Goal: Task Accomplishment & Management: Use online tool/utility

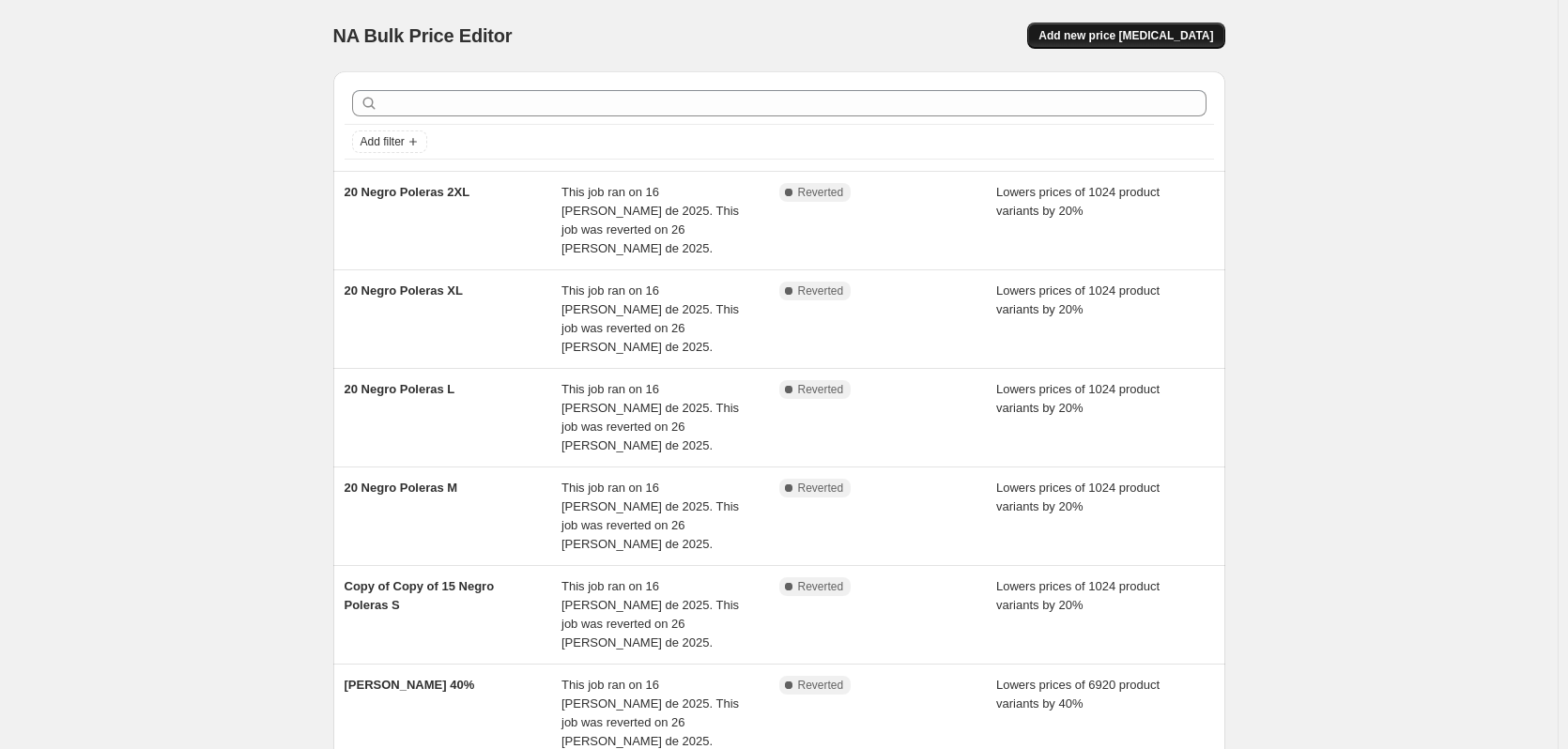
click at [1168, 29] on span "Add new price [MEDICAL_DATA]" at bounding box center [1125, 35] width 175 height 15
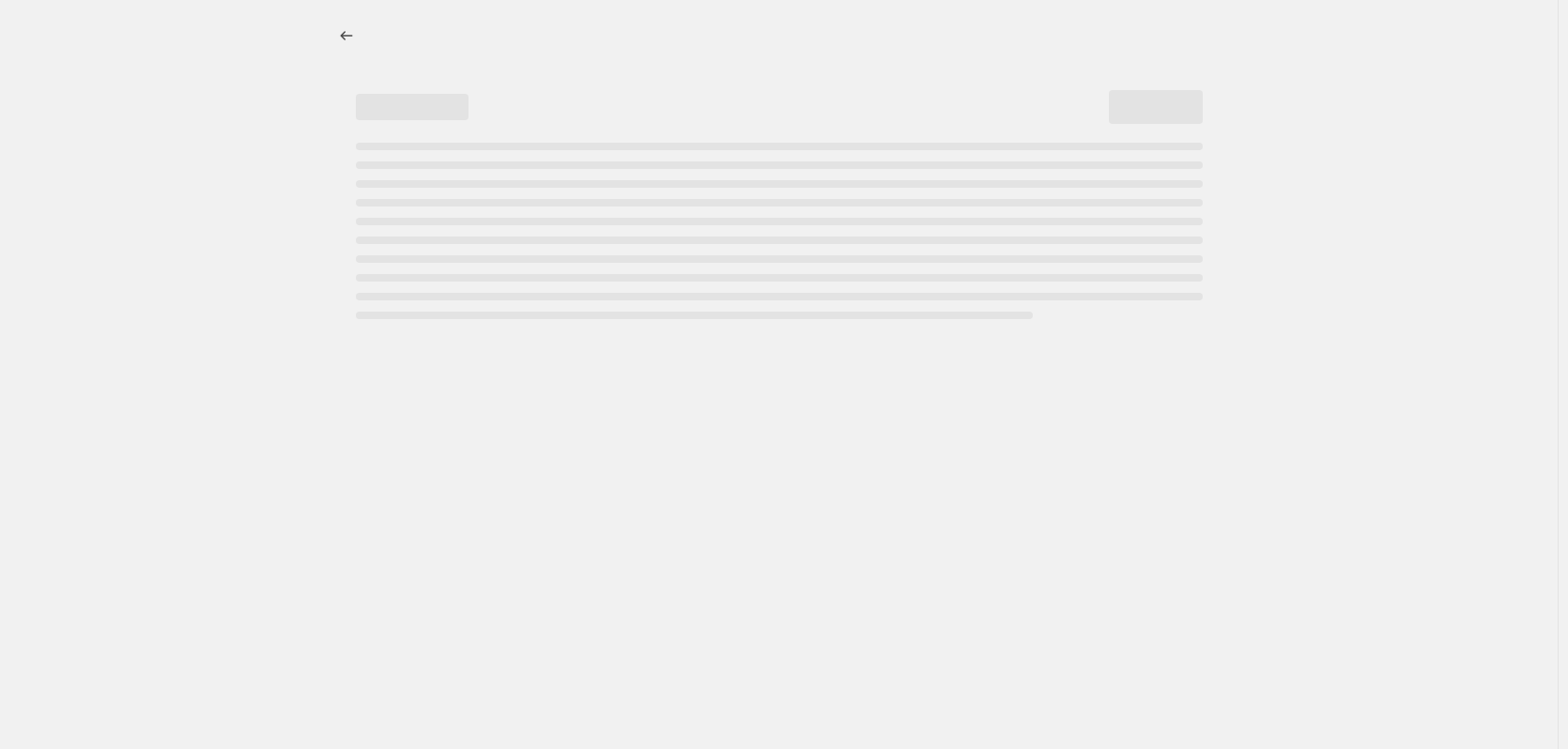
select select "percentage"
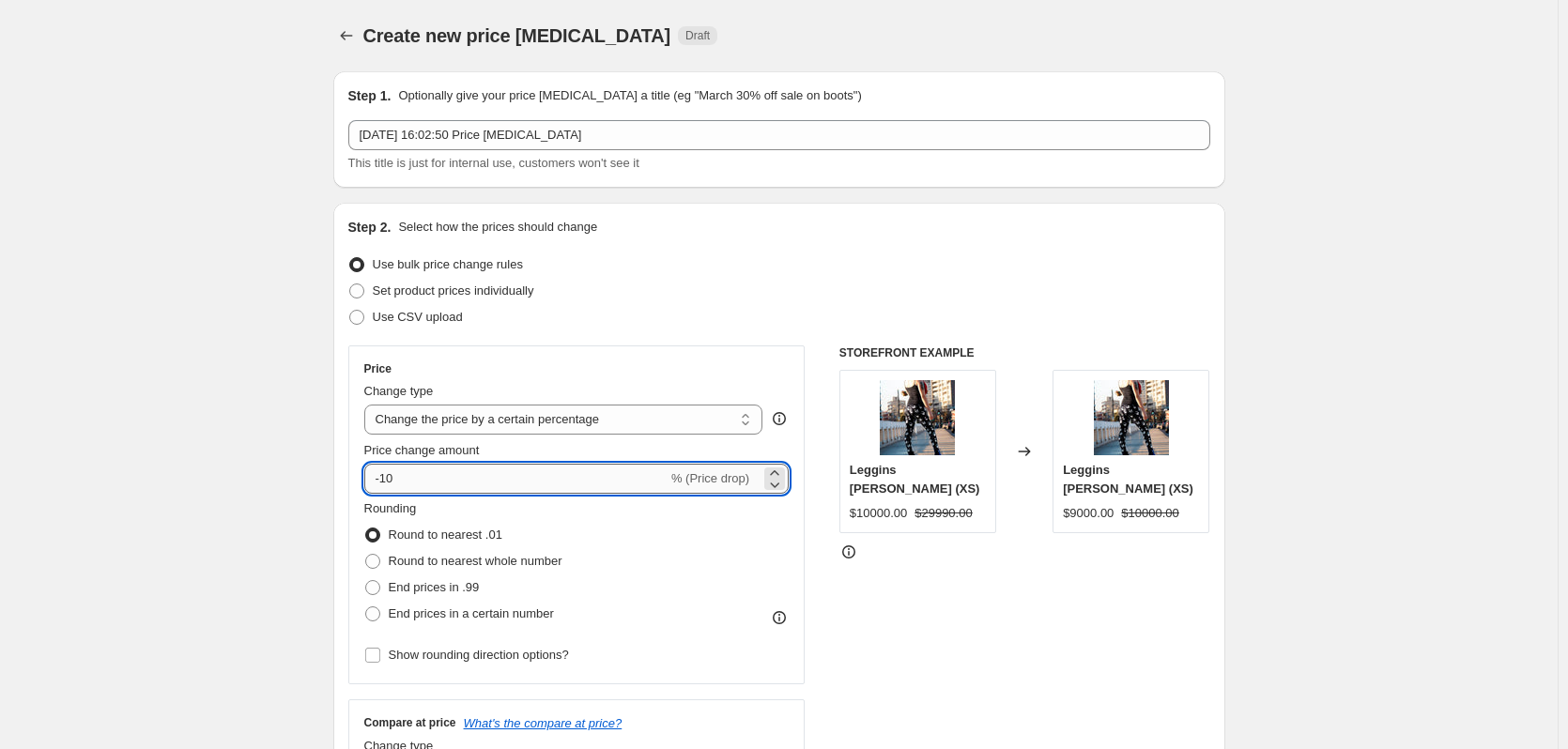
click at [538, 483] on input "-10" at bounding box center [516, 479] width 303 height 30
type input "-20"
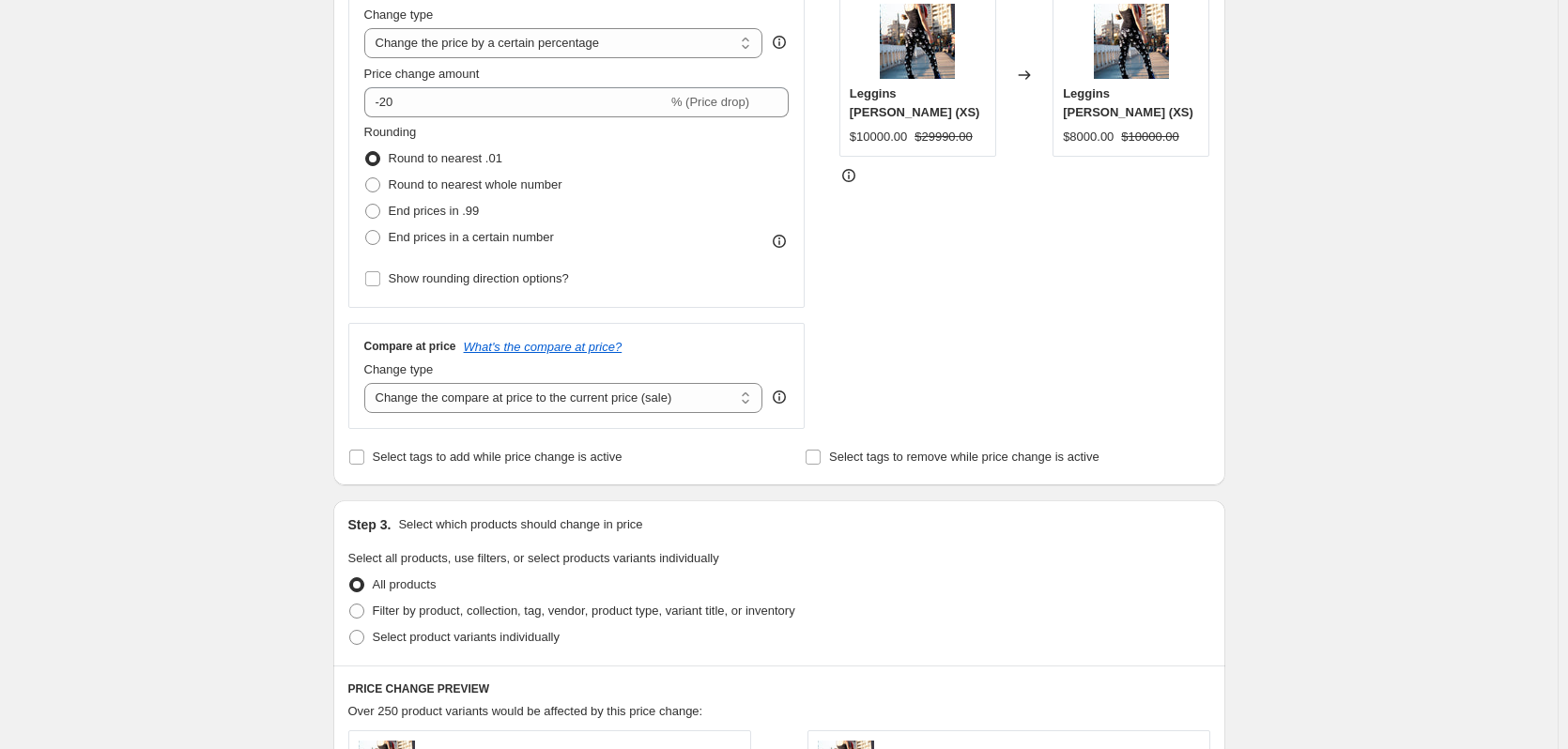
scroll to position [375, 0]
click at [470, 611] on span "Filter by product, collection, tag, vendor, product type, variant title, or inv…" at bounding box center [584, 611] width 423 height 14
click at [351, 605] on input "Filter by product, collection, tag, vendor, product type, variant title, or inv…" at bounding box center [350, 604] width 1 height 1
radio input "true"
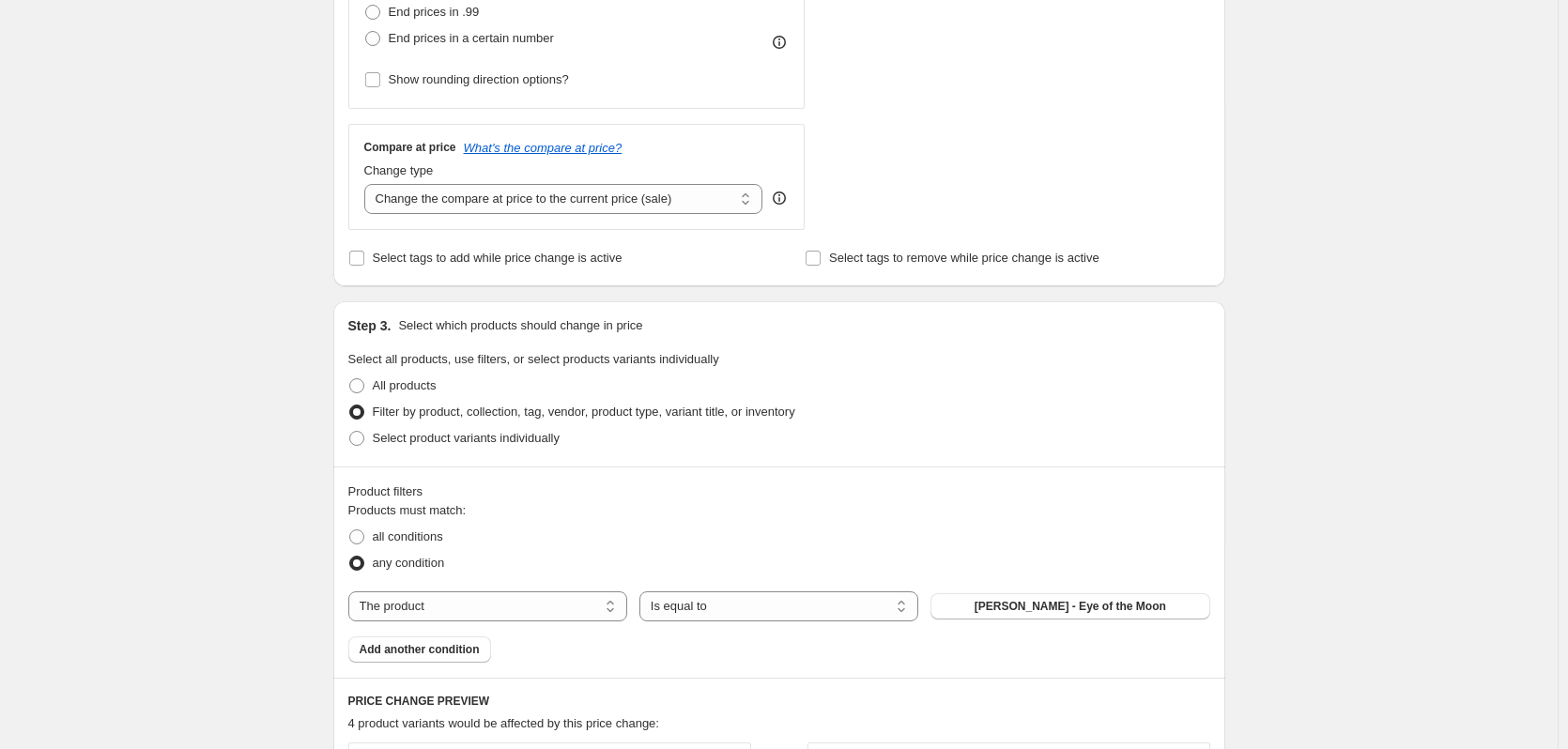
scroll to position [657, 0]
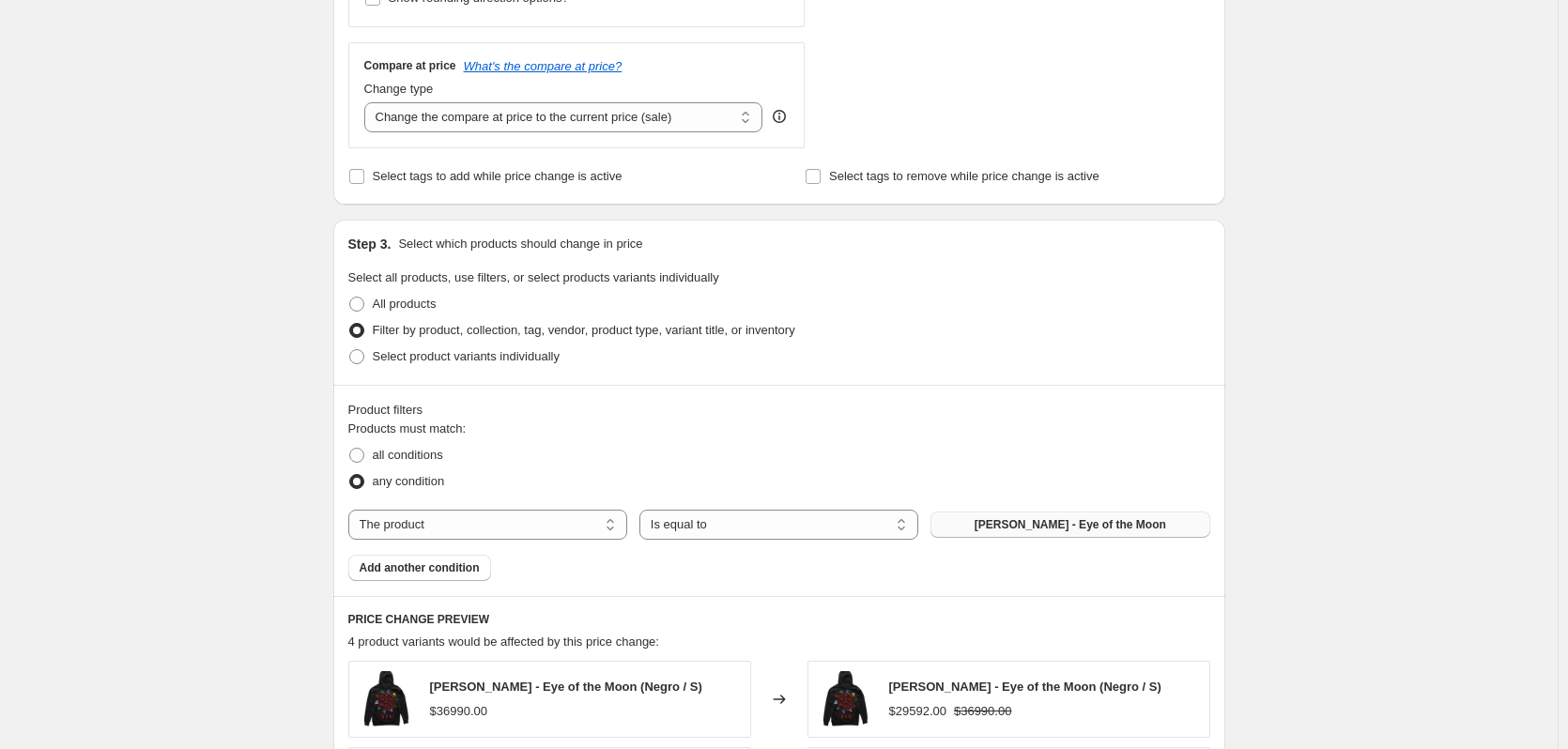
drag, startPoint x: 804, startPoint y: 534, endPoint x: 1072, endPoint y: 512, distance: 268.9
click at [1049, 523] on div "The product The product's collection The product's tag The product's vendor The…" at bounding box center [780, 524] width 862 height 30
click at [1072, 511] on div "The product The product's collection The product's tag The product's vendor The…" at bounding box center [780, 524] width 862 height 30
click at [402, 521] on select "The product The product's collection The product's tag The product's vendor The…" at bounding box center [487, 524] width 278 height 30
select select "collection"
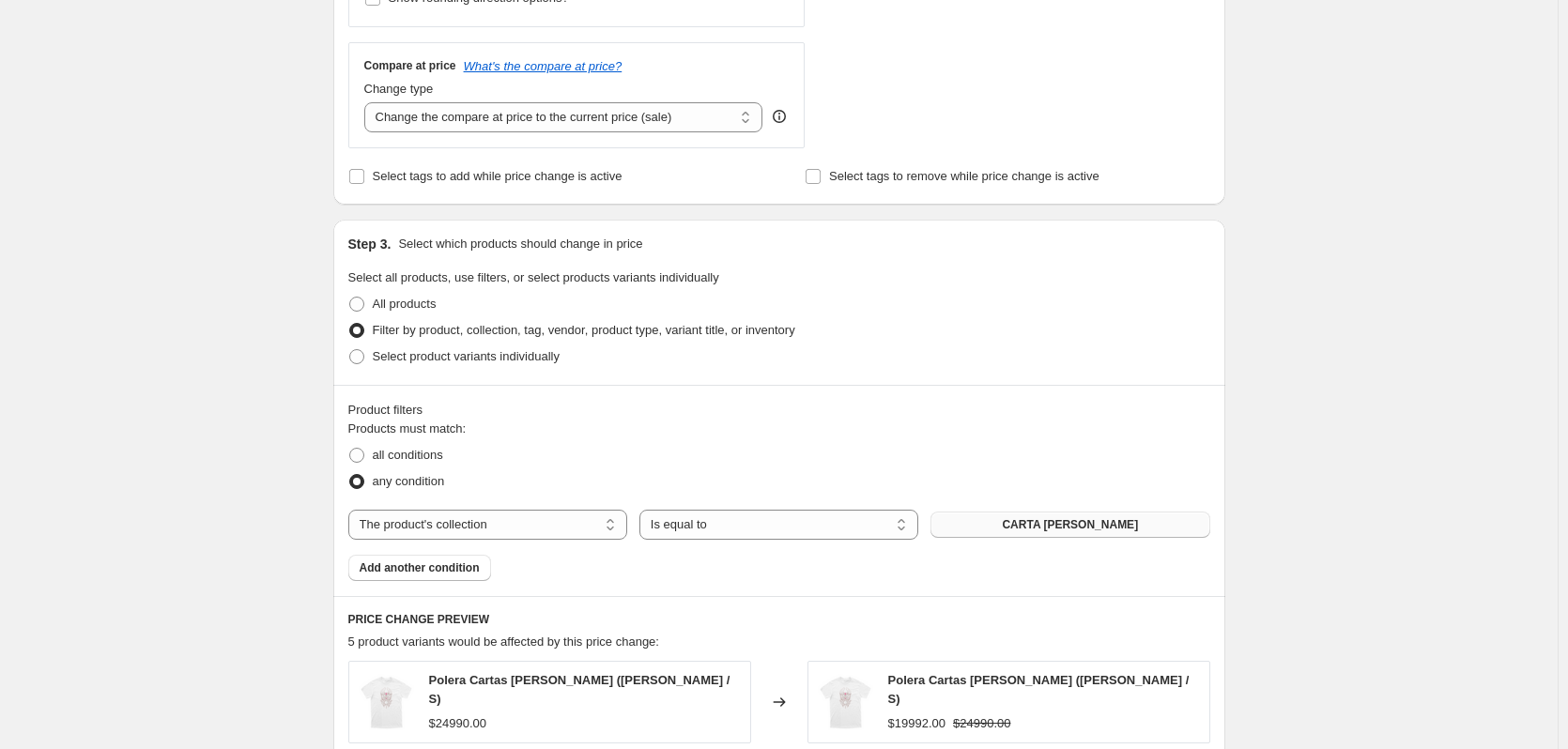
click at [1061, 527] on span "CARTA CLOW" at bounding box center [1070, 524] width 136 height 15
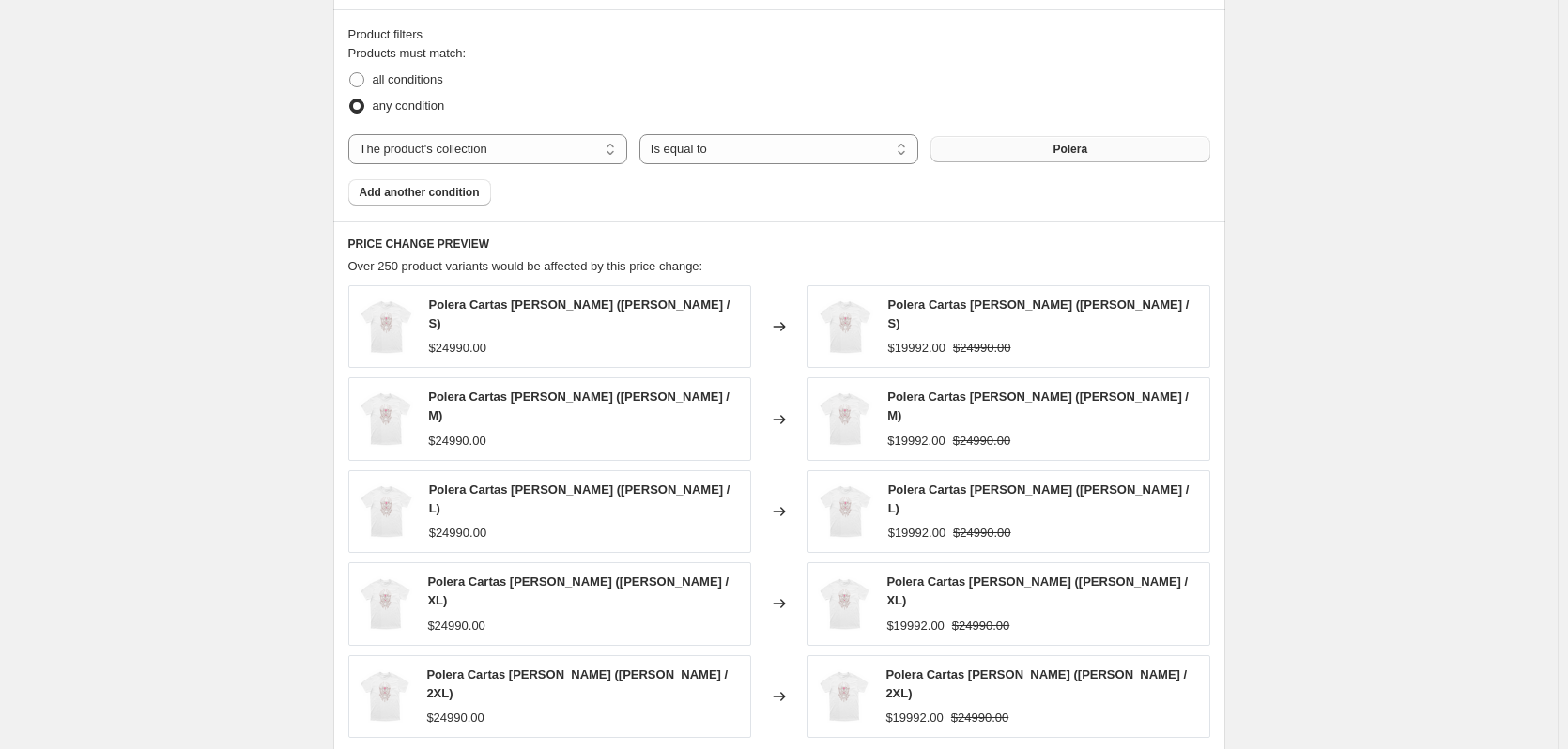
scroll to position [1340, 0]
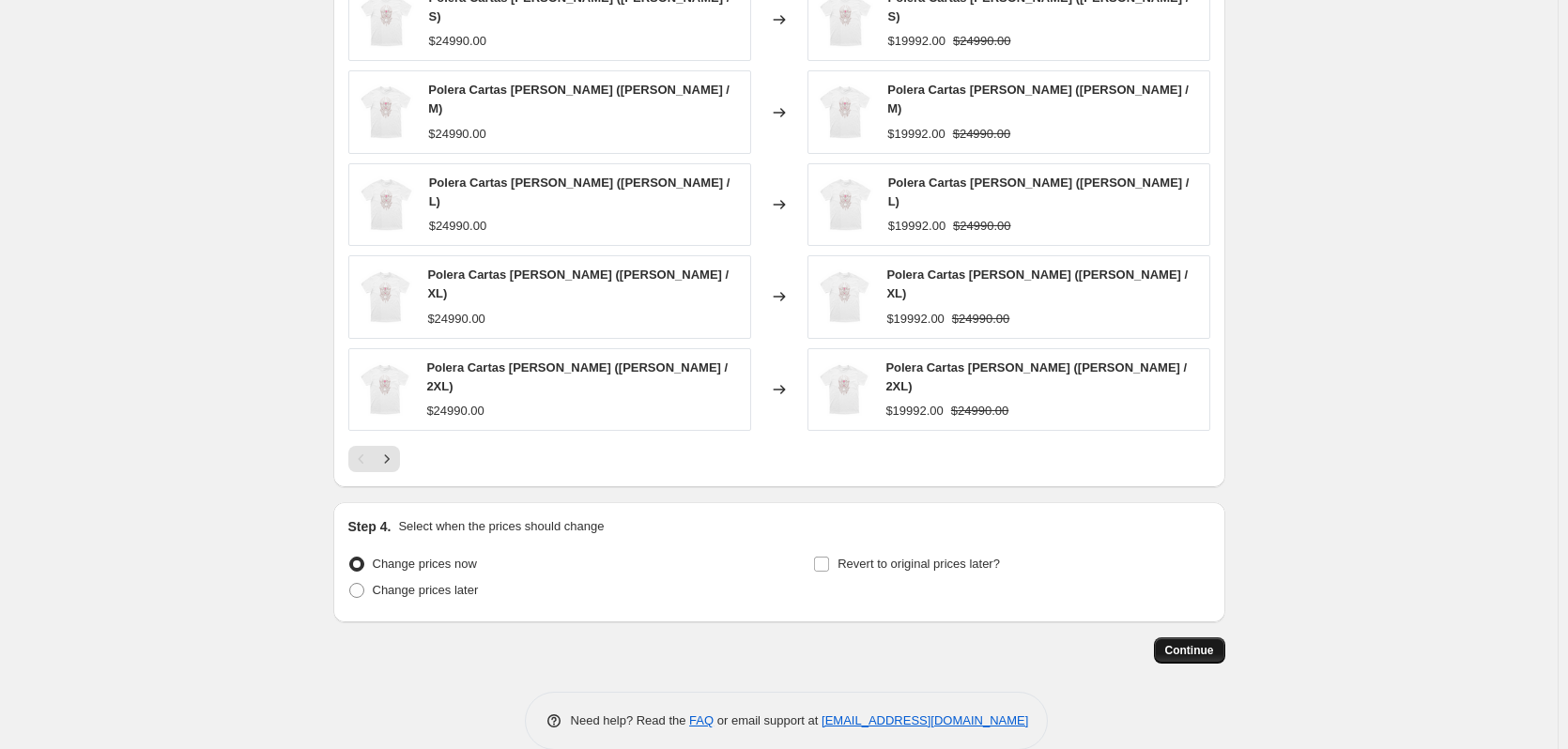
click at [1178, 643] on span "Continue" at bounding box center [1190, 649] width 49 height 15
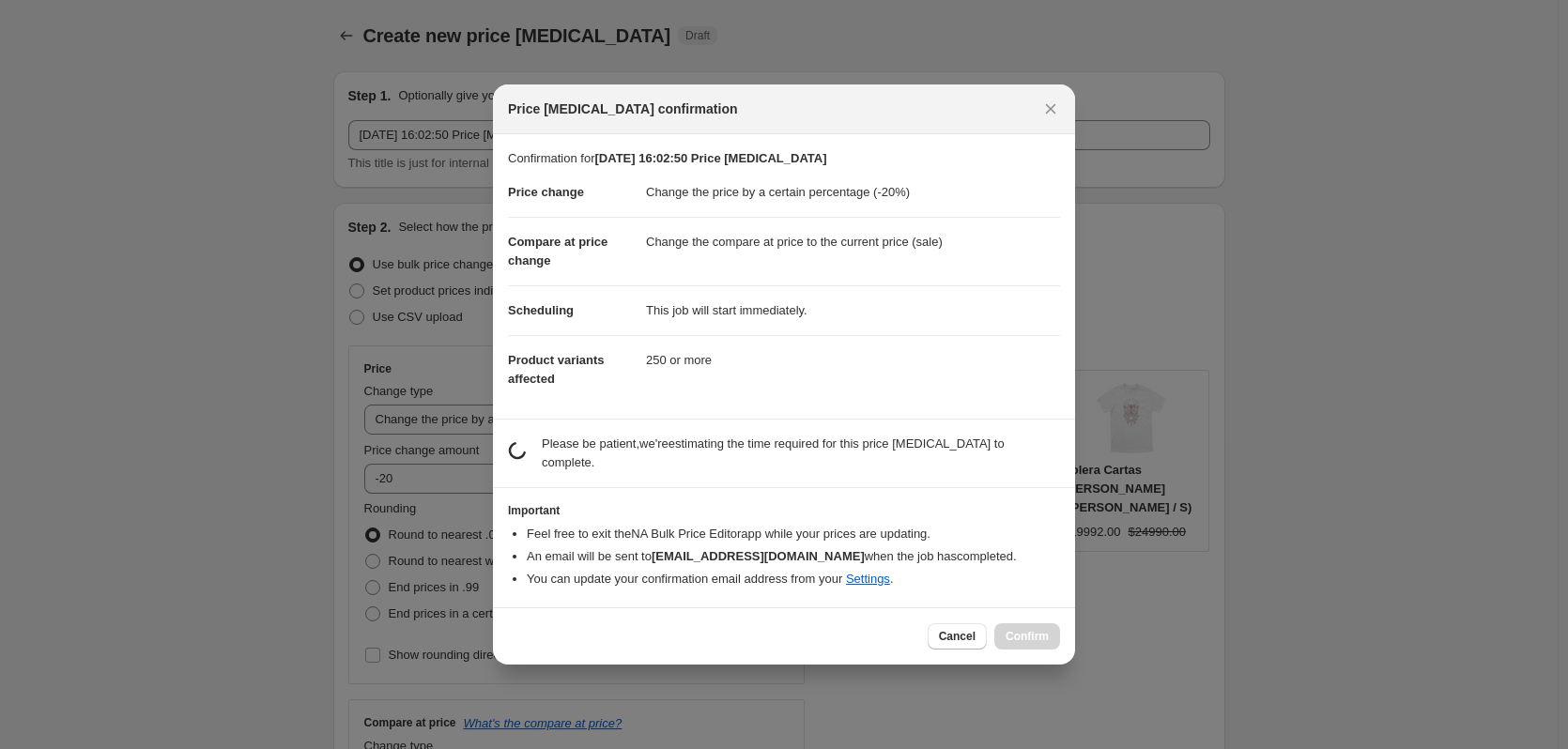
scroll to position [0, 0]
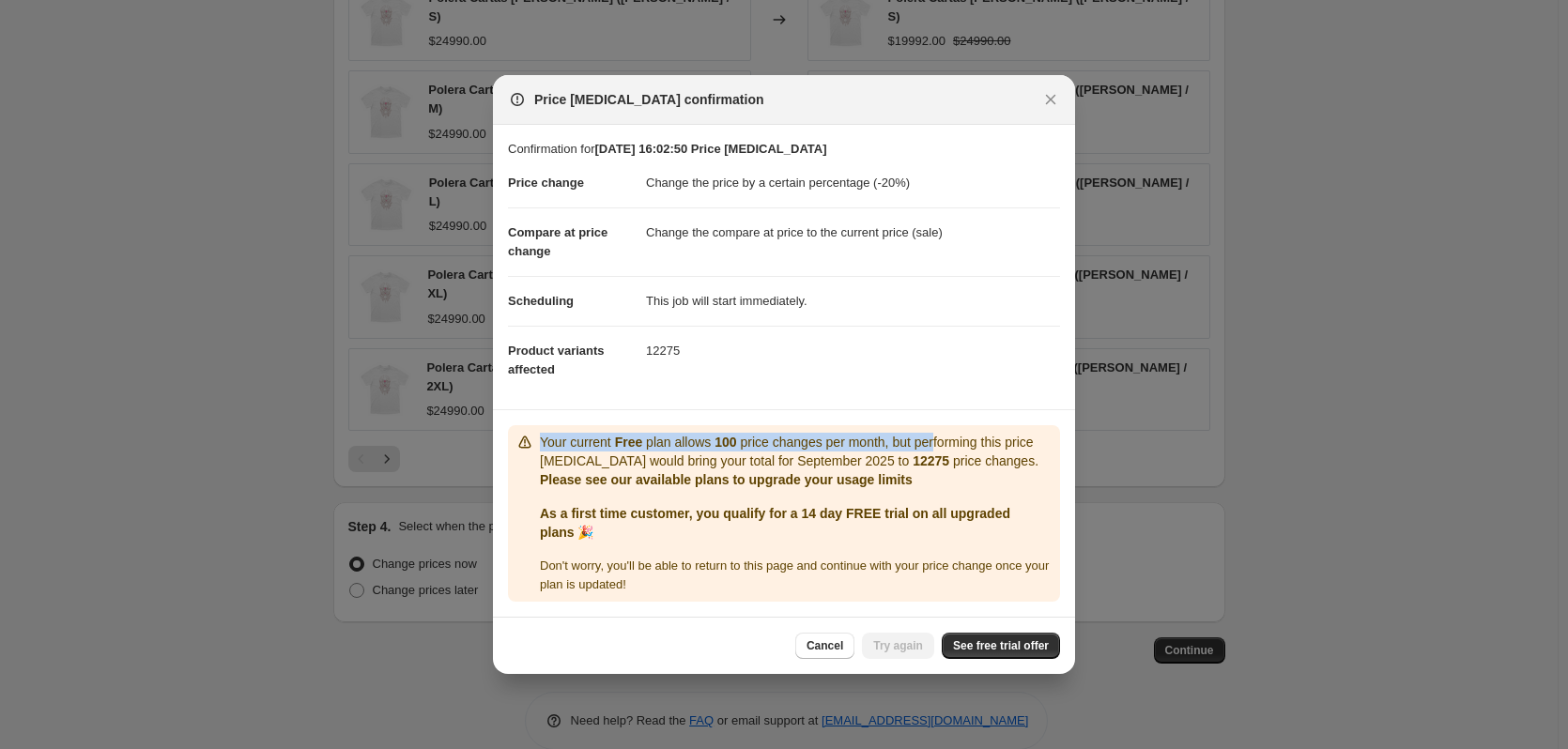
drag, startPoint x: 542, startPoint y: 444, endPoint x: 979, endPoint y: 509, distance: 441.8
click at [938, 446] on p "Your current Free plan allows 100 price changes per month, but performing this …" at bounding box center [796, 451] width 513 height 37
click at [1027, 640] on span "See free trial offer" at bounding box center [1001, 645] width 96 height 15
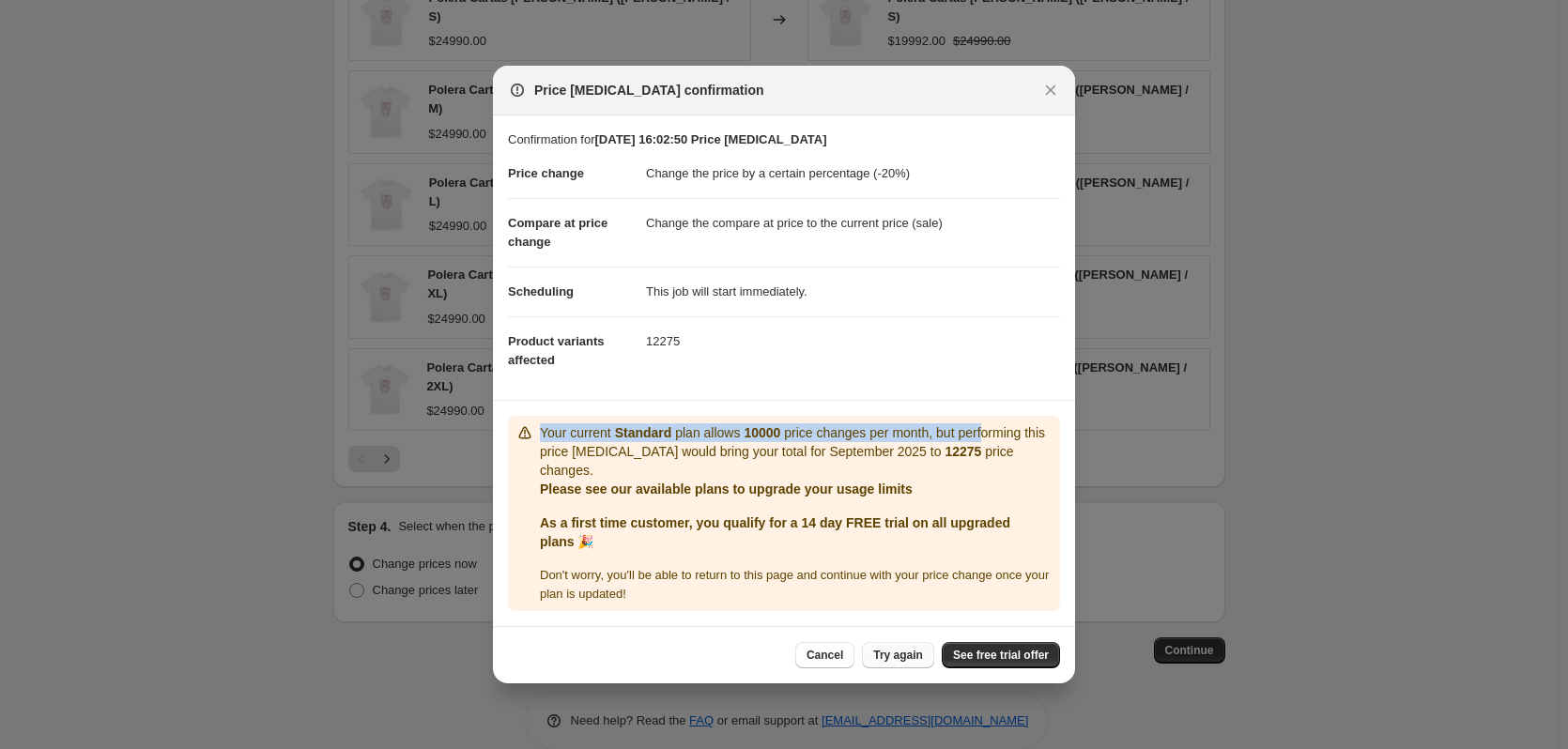
click at [890, 642] on button "Try again" at bounding box center [898, 654] width 72 height 26
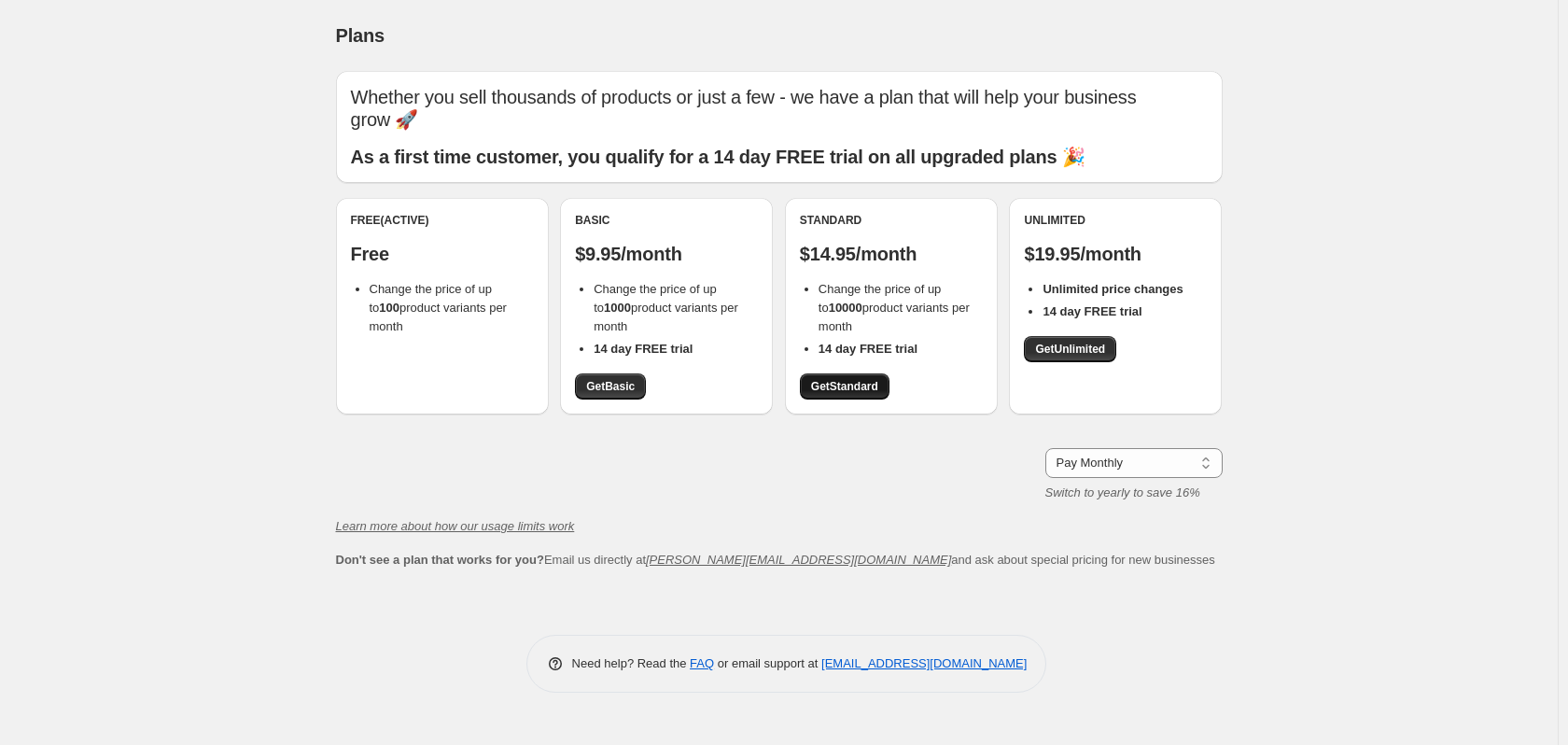
click at [829, 378] on link "Get Standard" at bounding box center [845, 386] width 89 height 26
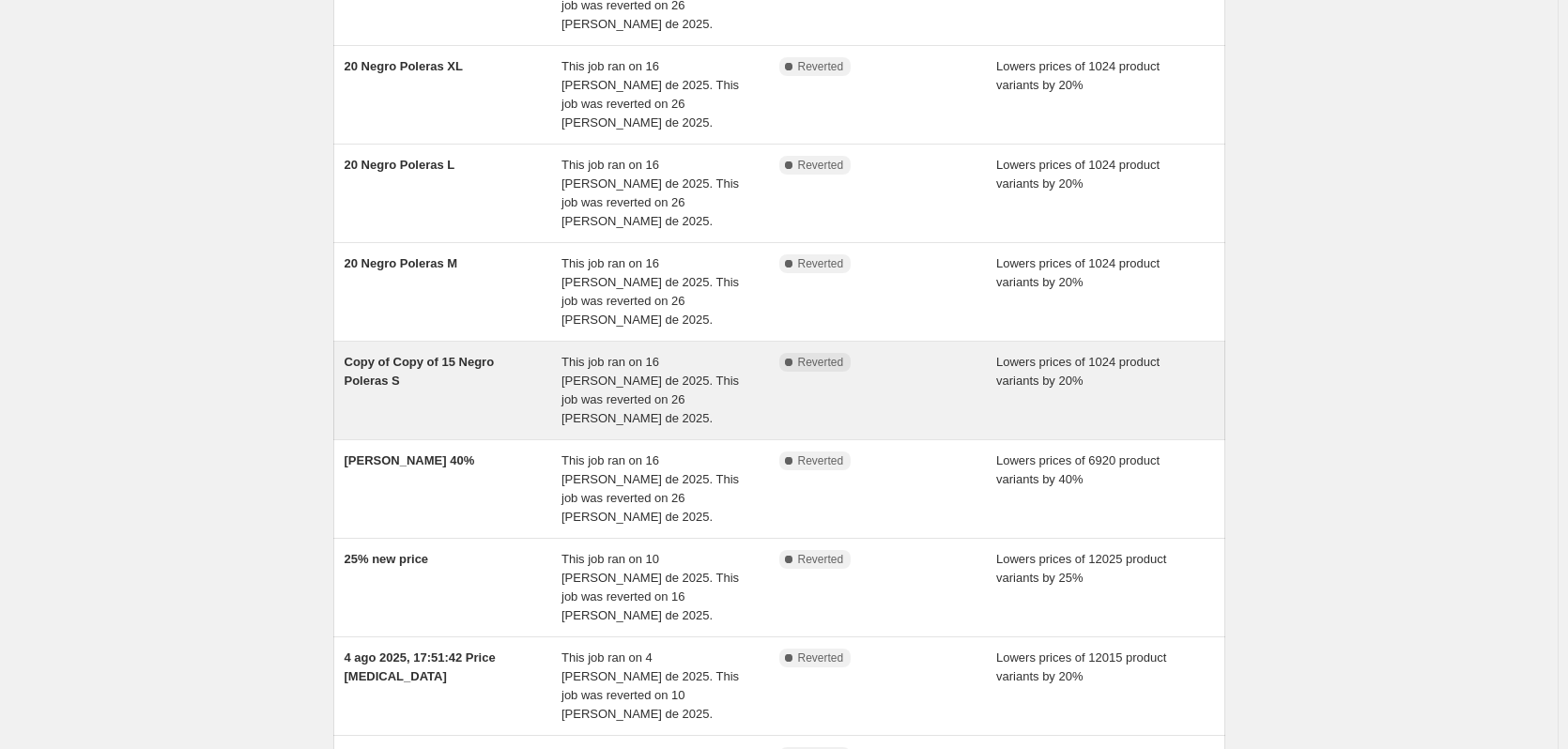
scroll to position [375, 0]
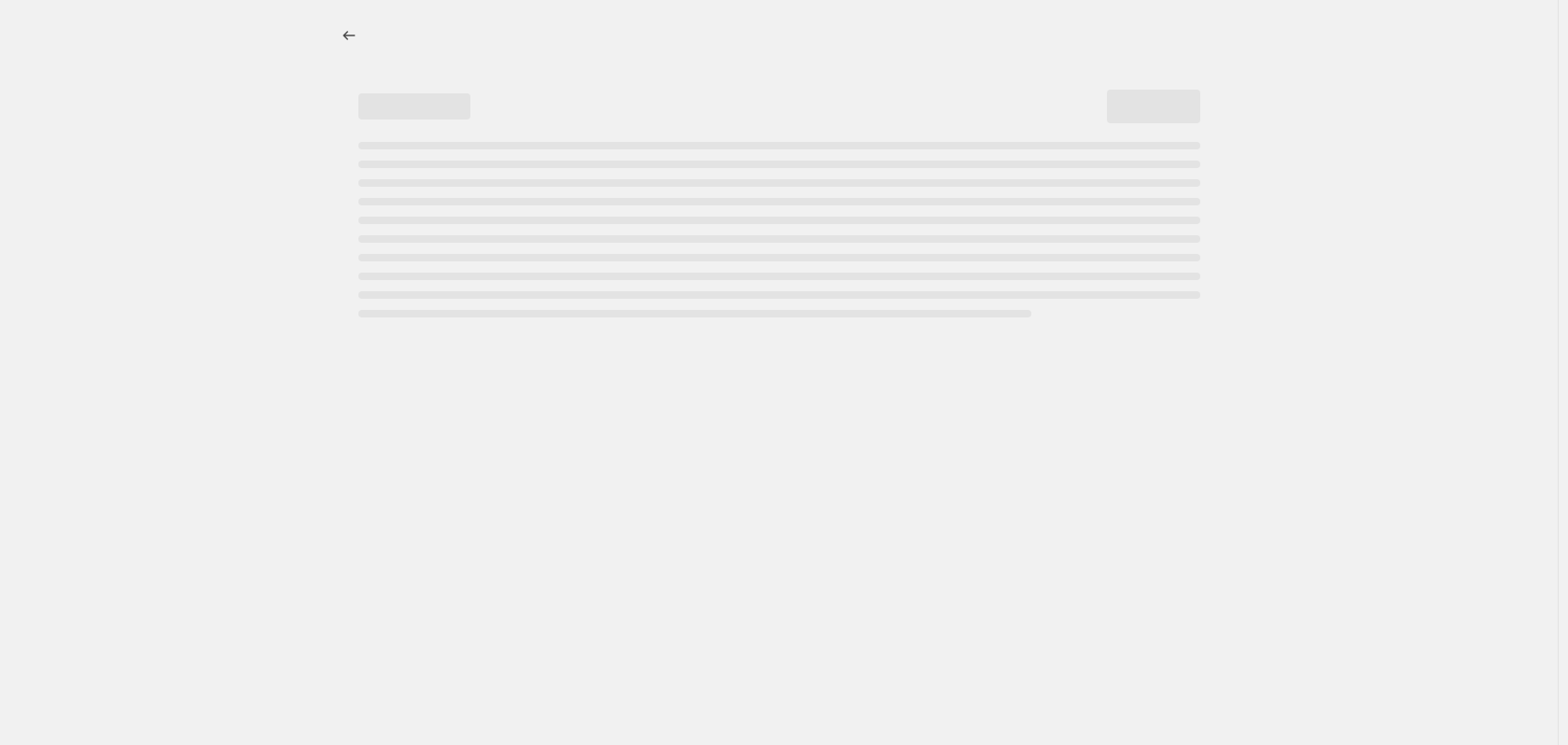
select select "percentage"
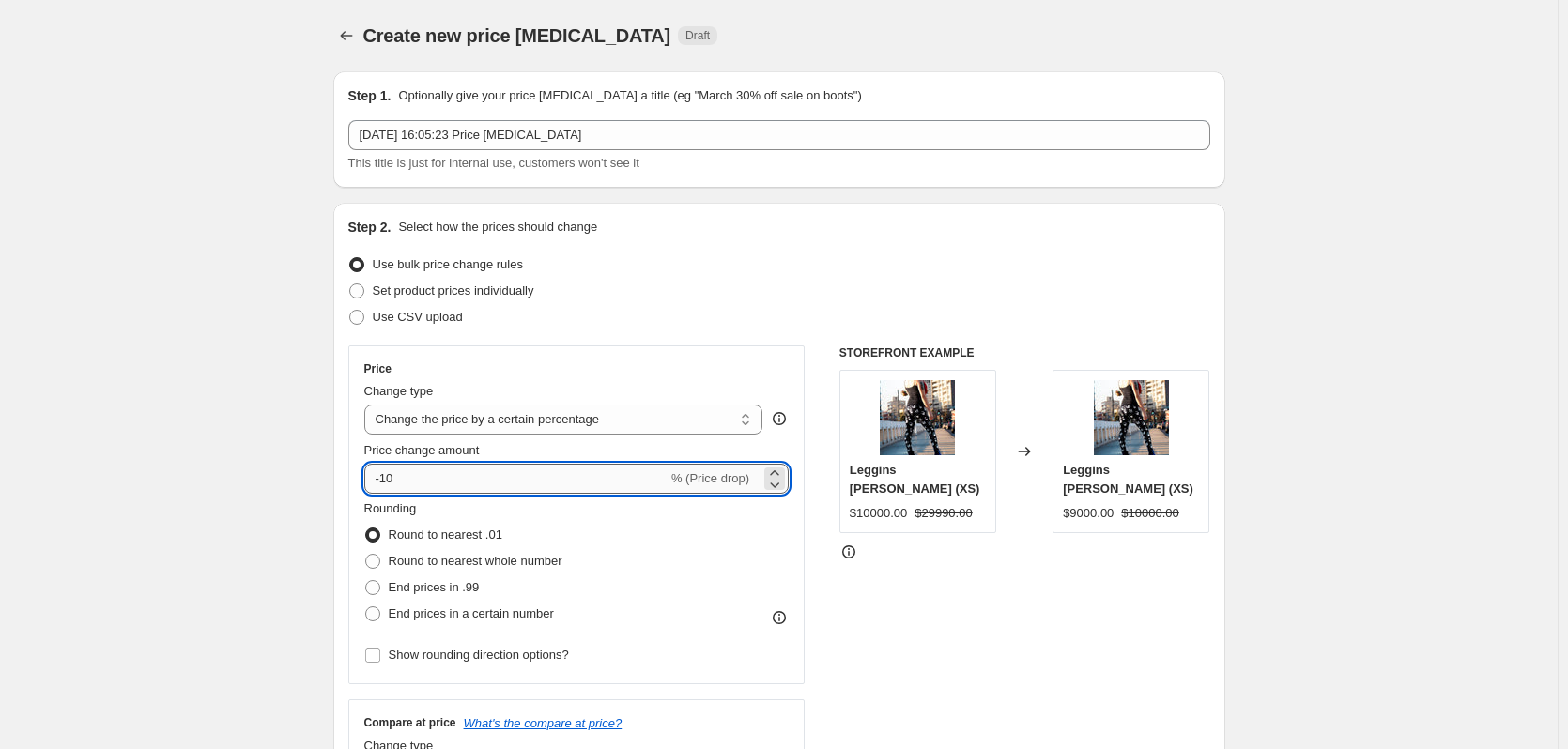
click at [383, 486] on input "-10" at bounding box center [516, 479] width 303 height 30
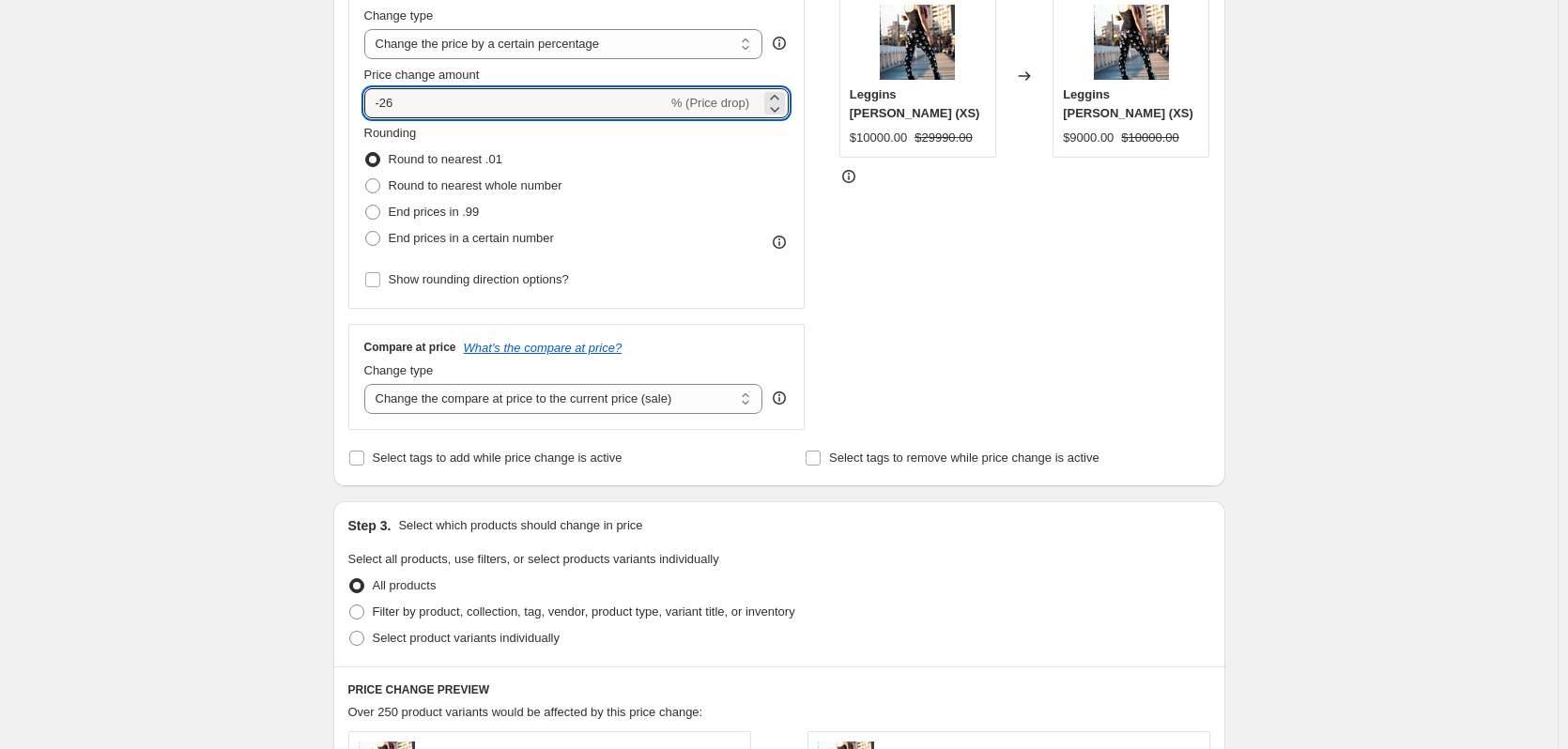
scroll to position [751, 0]
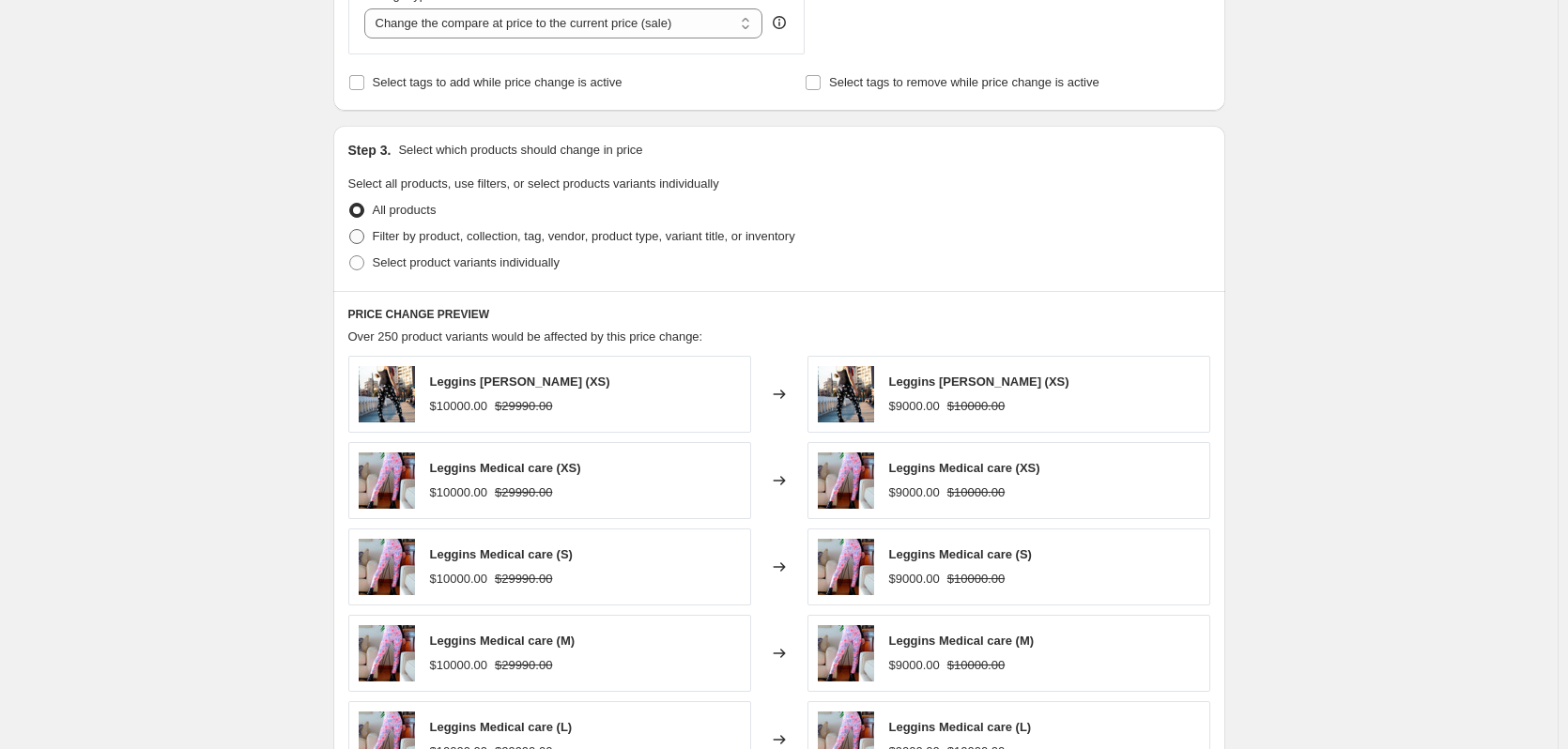
type input "-26"
click at [436, 230] on span "Filter by product, collection, tag, vendor, product type, variant title, or inv…" at bounding box center [584, 236] width 423 height 14
click at [351, 230] on input "Filter by product, collection, tag, vendor, product type, variant title, or inv…" at bounding box center [350, 229] width 1 height 1
radio input "true"
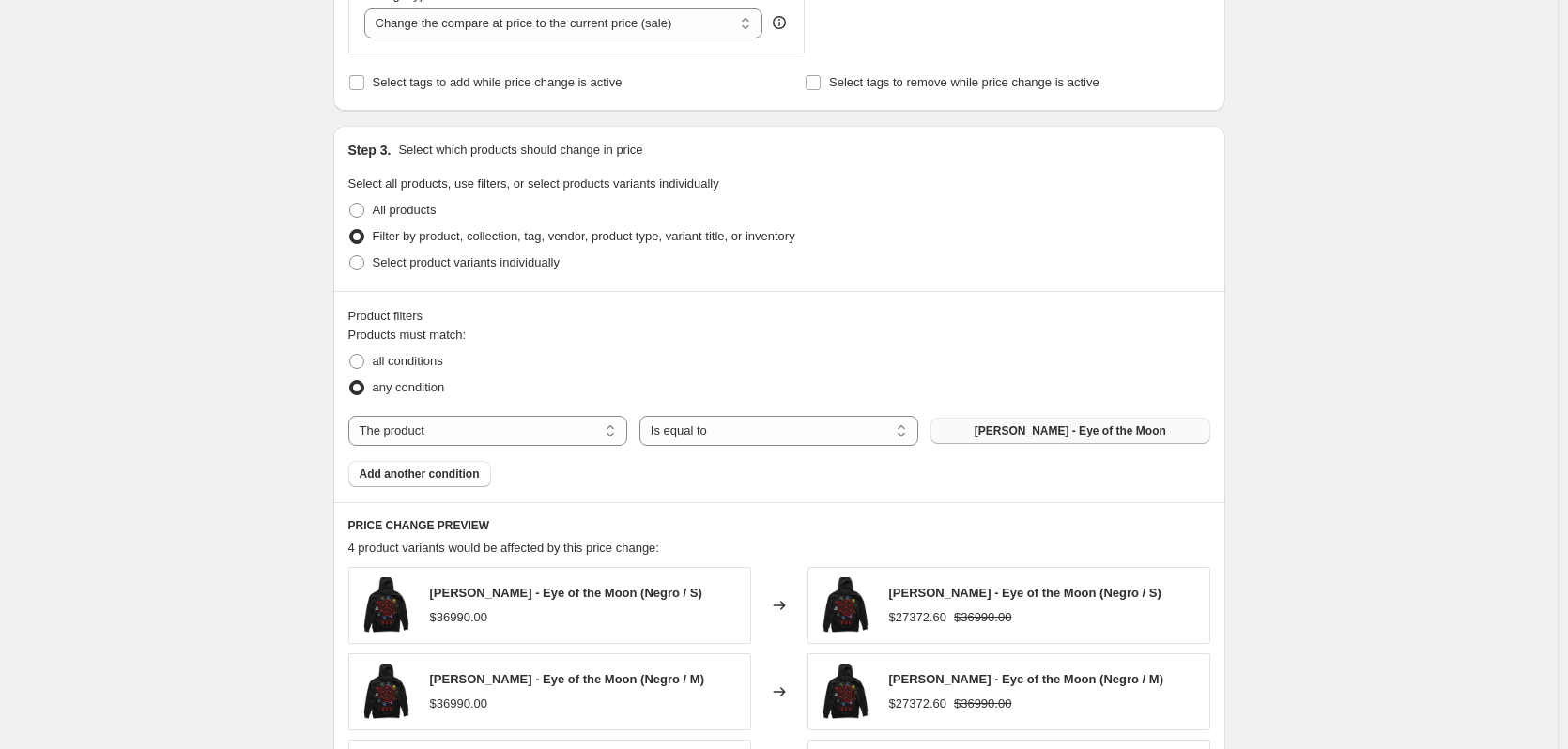
click at [1050, 441] on button "Canguro Akatsuki - Eye of the Moon" at bounding box center [1070, 431] width 278 height 26
click at [416, 421] on select "The product The product's collection The product's tag The product's vendor The…" at bounding box center [487, 431] width 278 height 30
select select "collection"
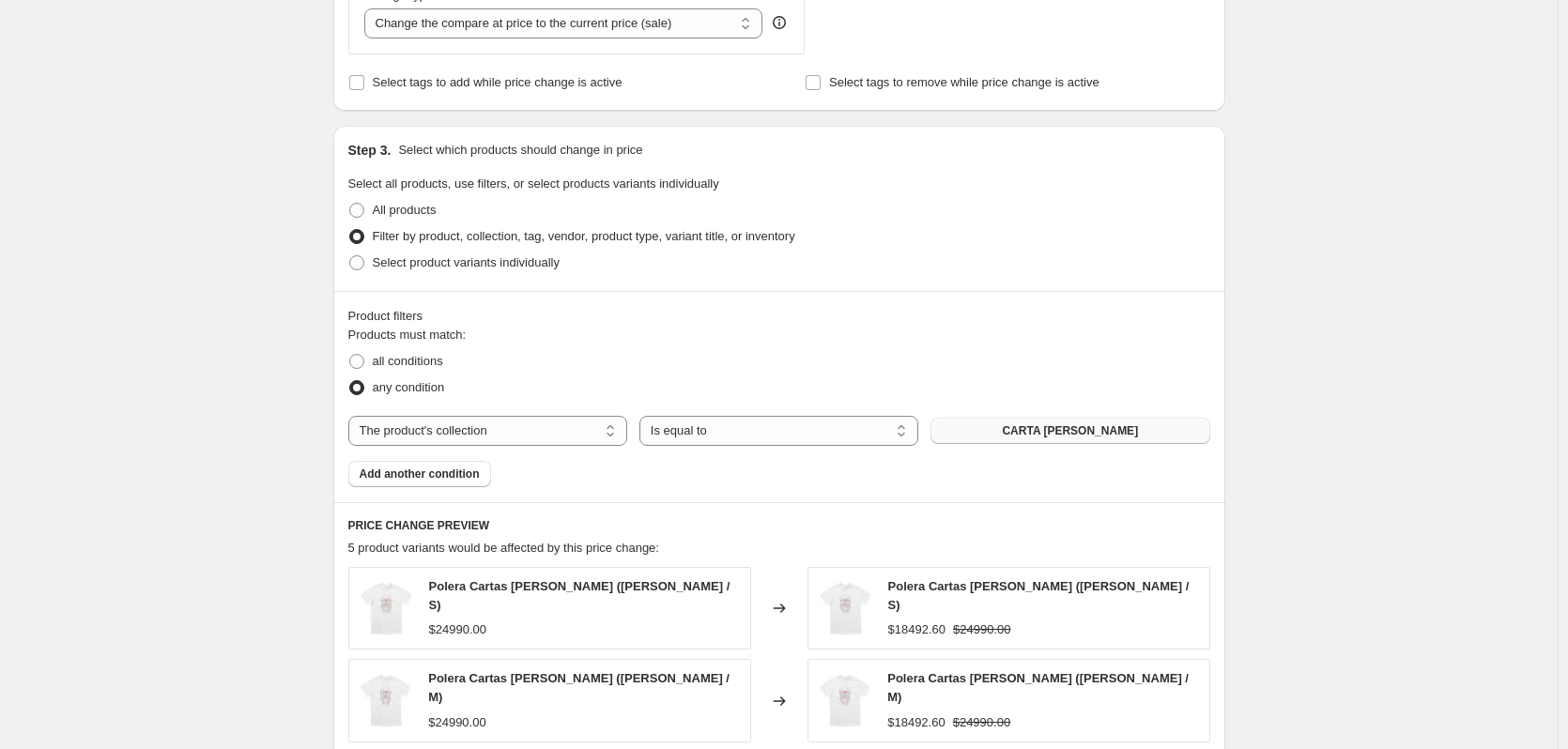
click at [1064, 423] on button "CARTA CLOW" at bounding box center [1070, 431] width 278 height 26
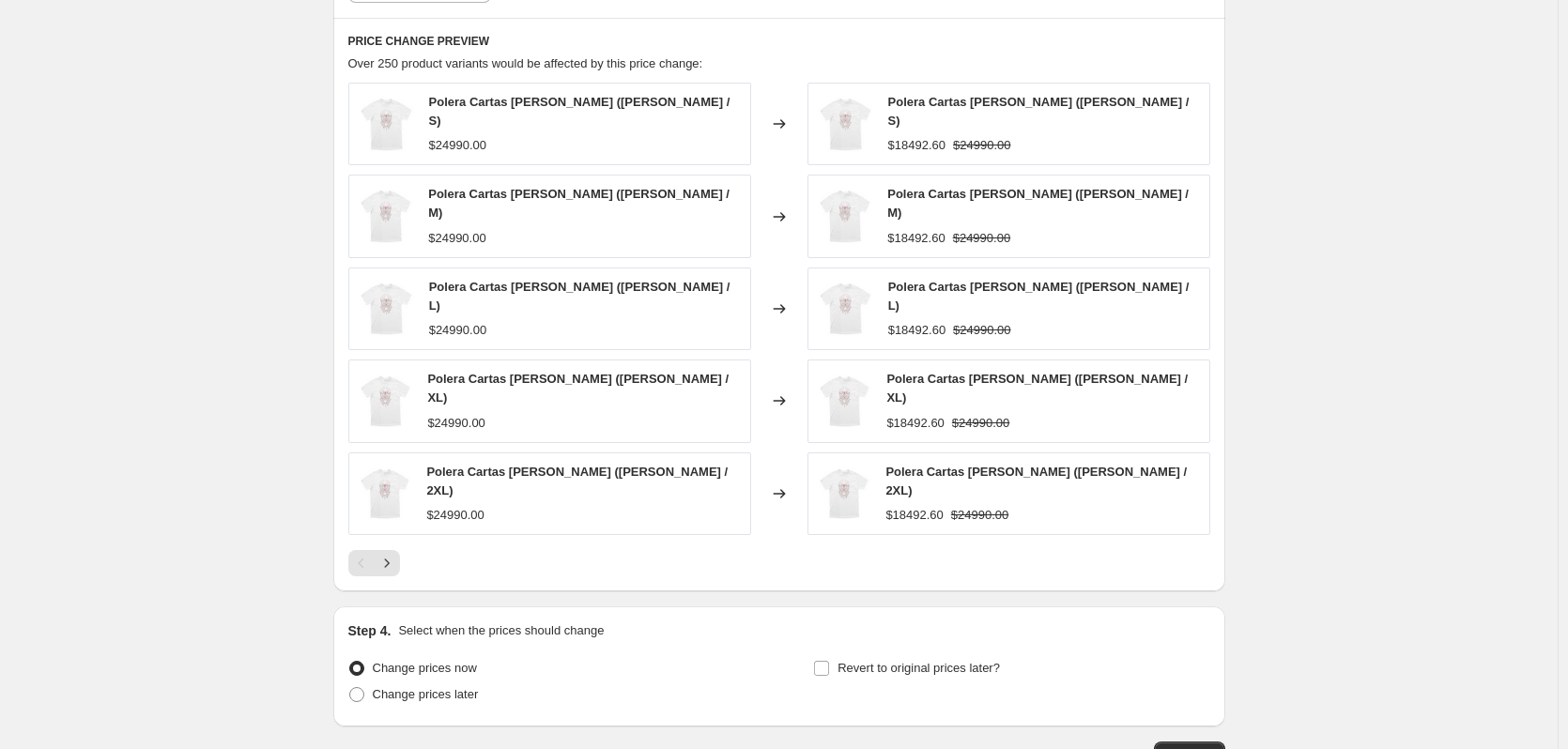
scroll to position [1340, 0]
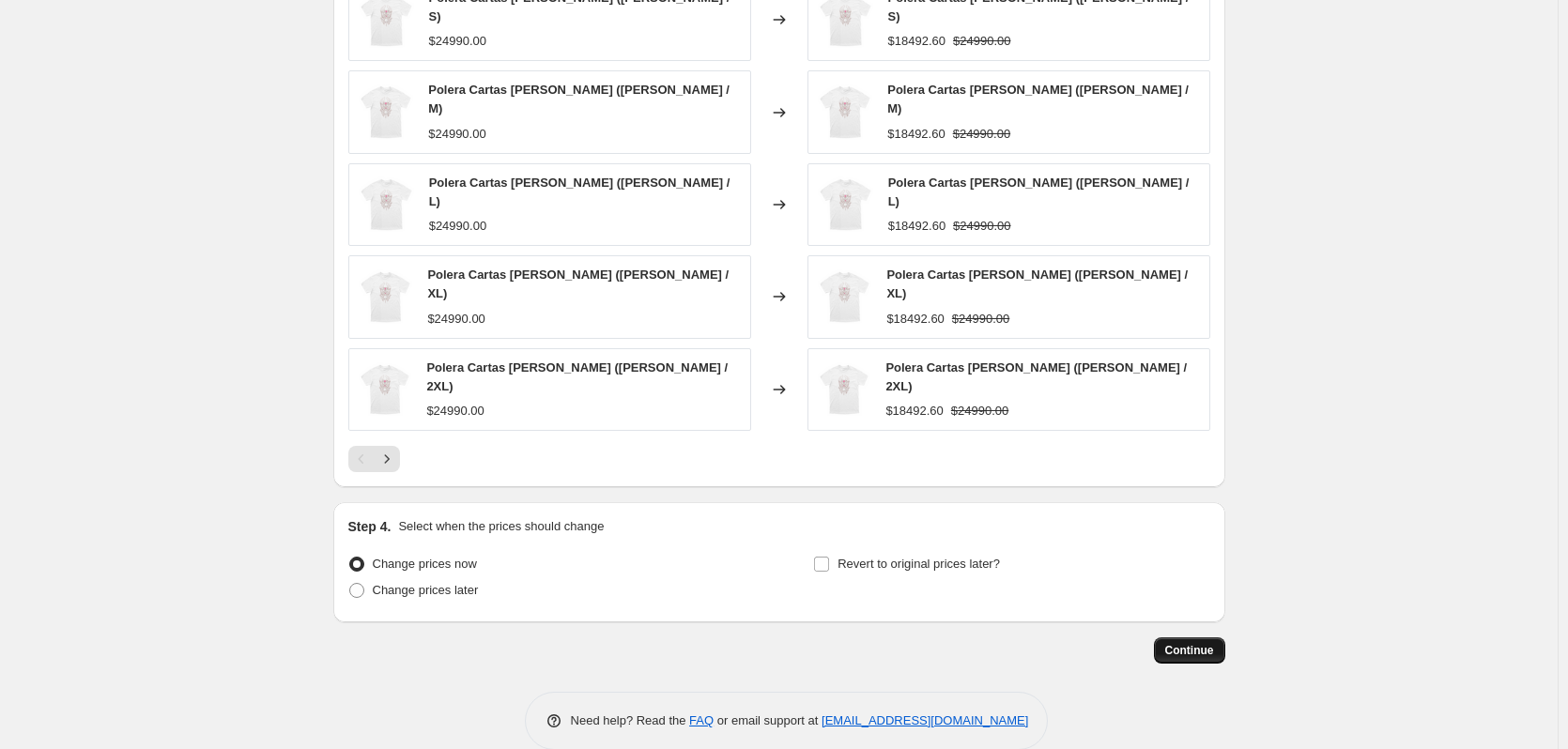
click at [1205, 643] on span "Continue" at bounding box center [1190, 649] width 49 height 15
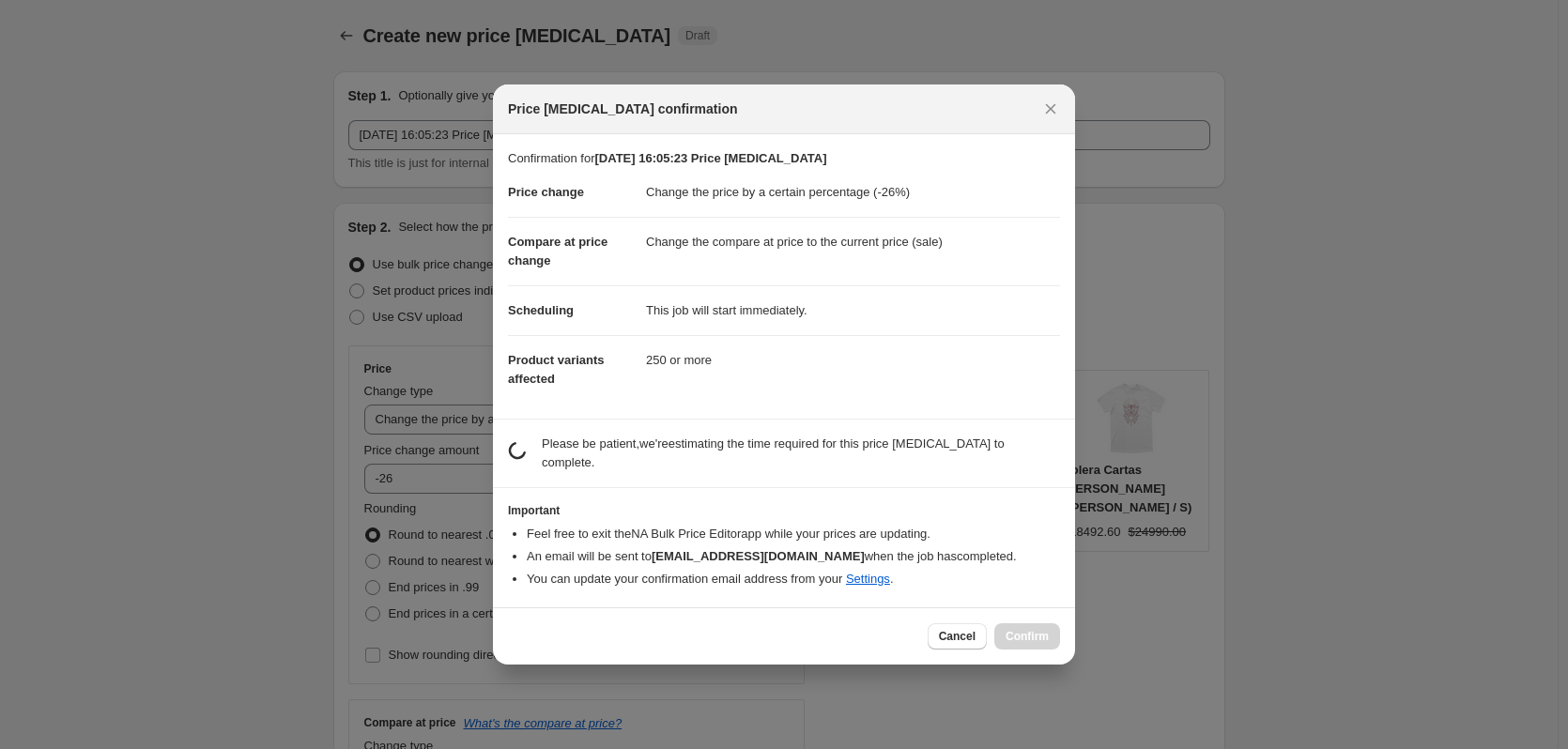
scroll to position [0, 0]
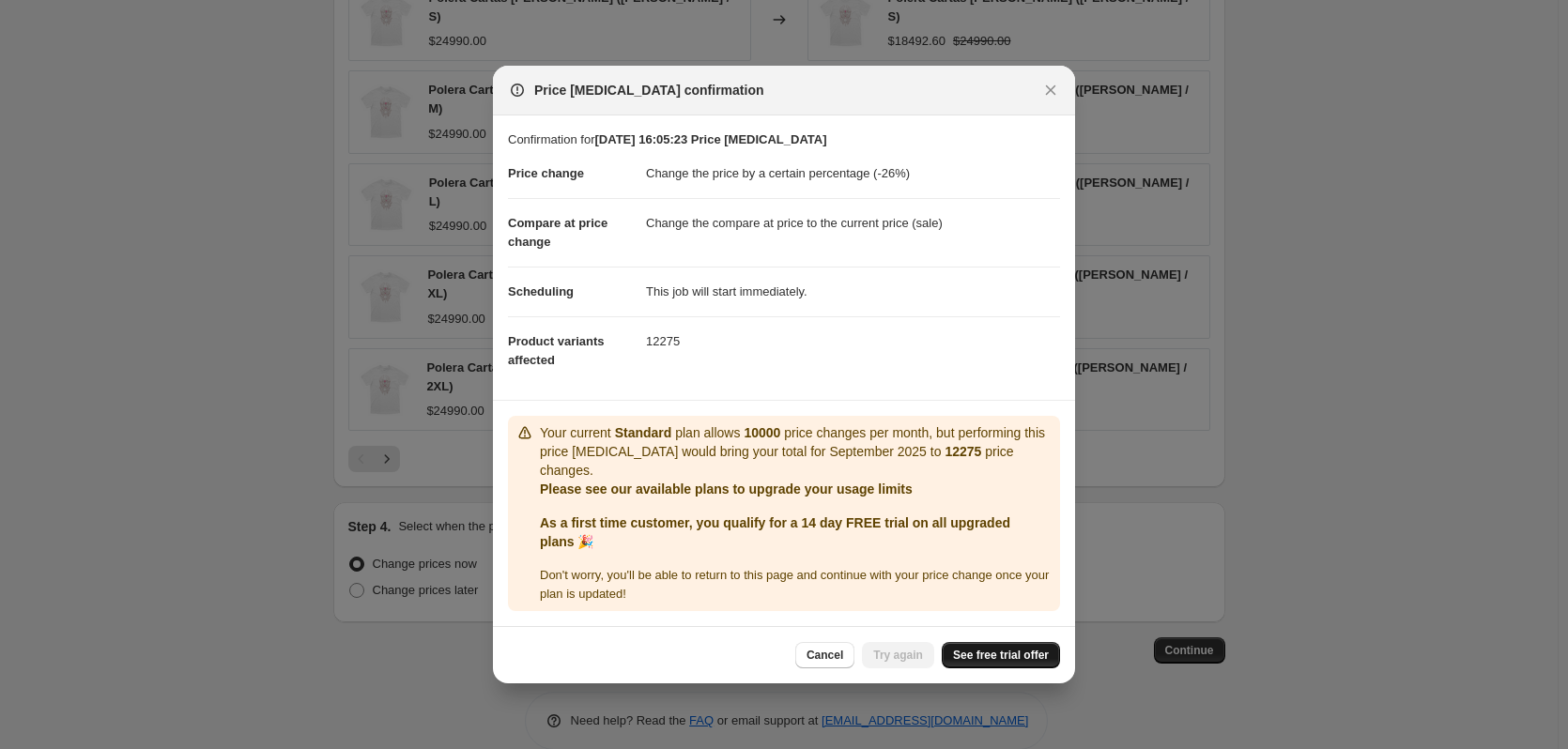
click at [1016, 649] on span "See free trial offer" at bounding box center [1001, 654] width 96 height 15
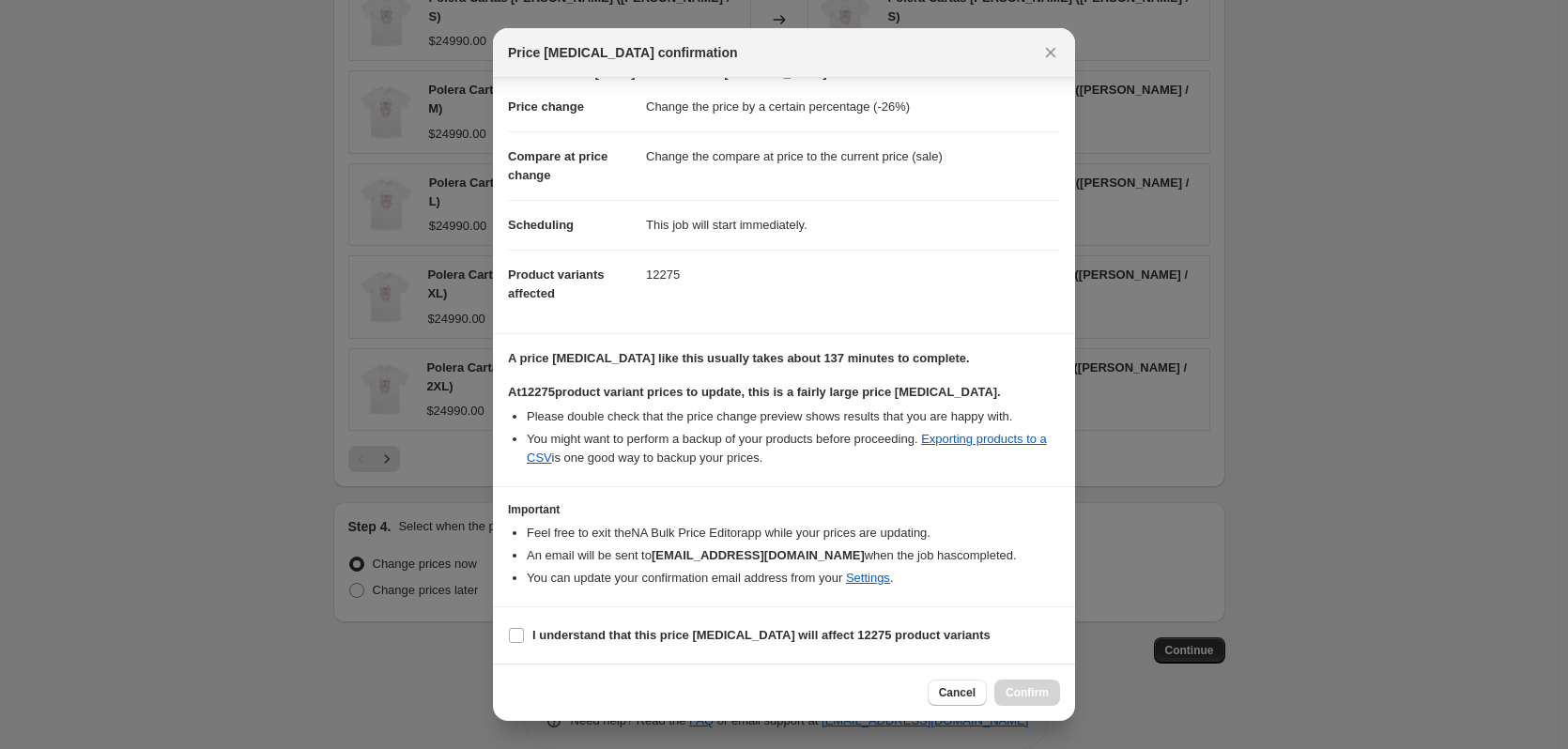
scroll to position [29, 0]
click at [750, 638] on b "I understand that this price change job will affect 12275 product variants" at bounding box center [761, 635] width 458 height 14
click at [524, 638] on input "I understand that this price change job will affect 12275 product variants" at bounding box center [516, 635] width 15 height 15
checkbox input "true"
click at [1020, 692] on span "Confirm" at bounding box center [1027, 692] width 43 height 15
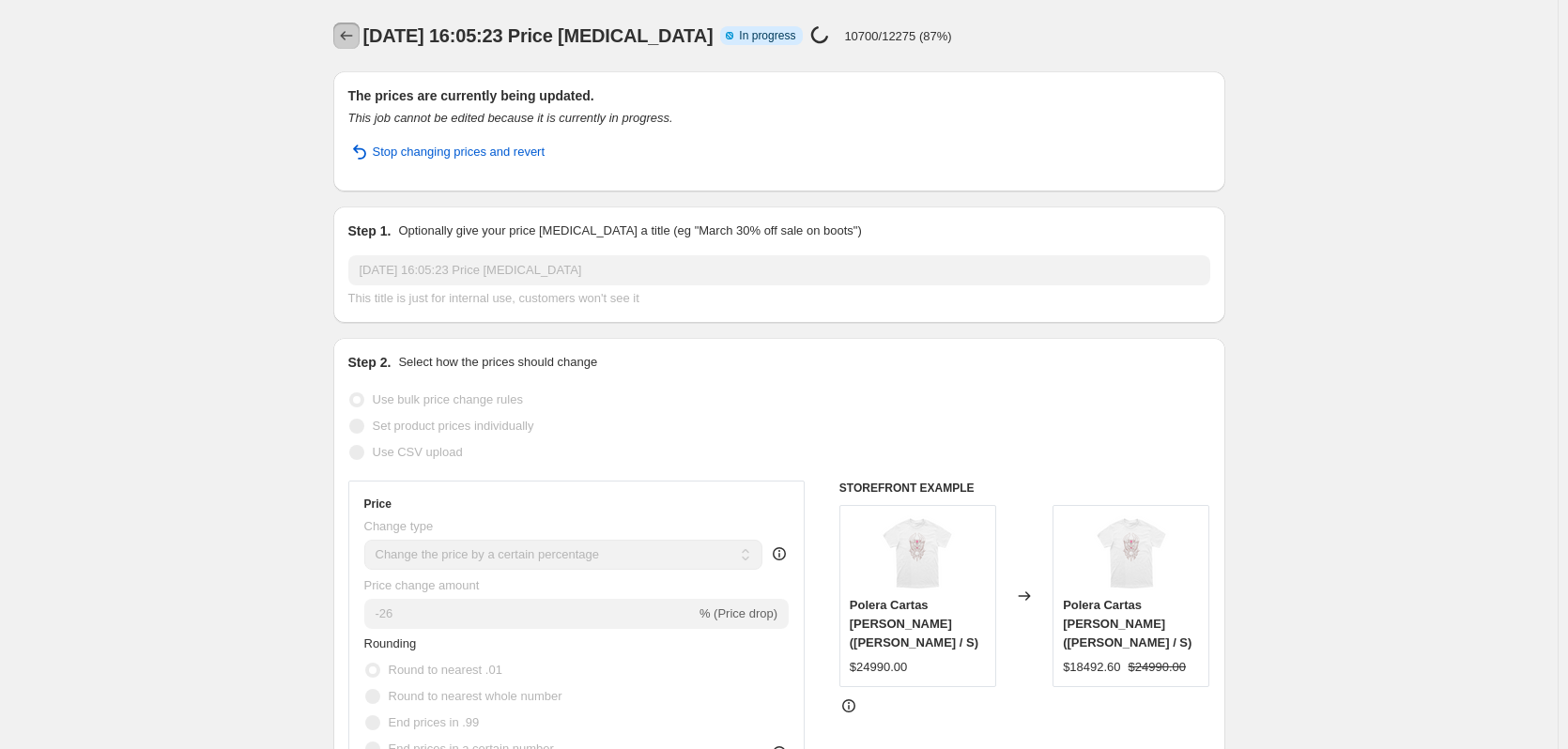
click at [338, 28] on button "Price change jobs" at bounding box center [346, 35] width 26 height 26
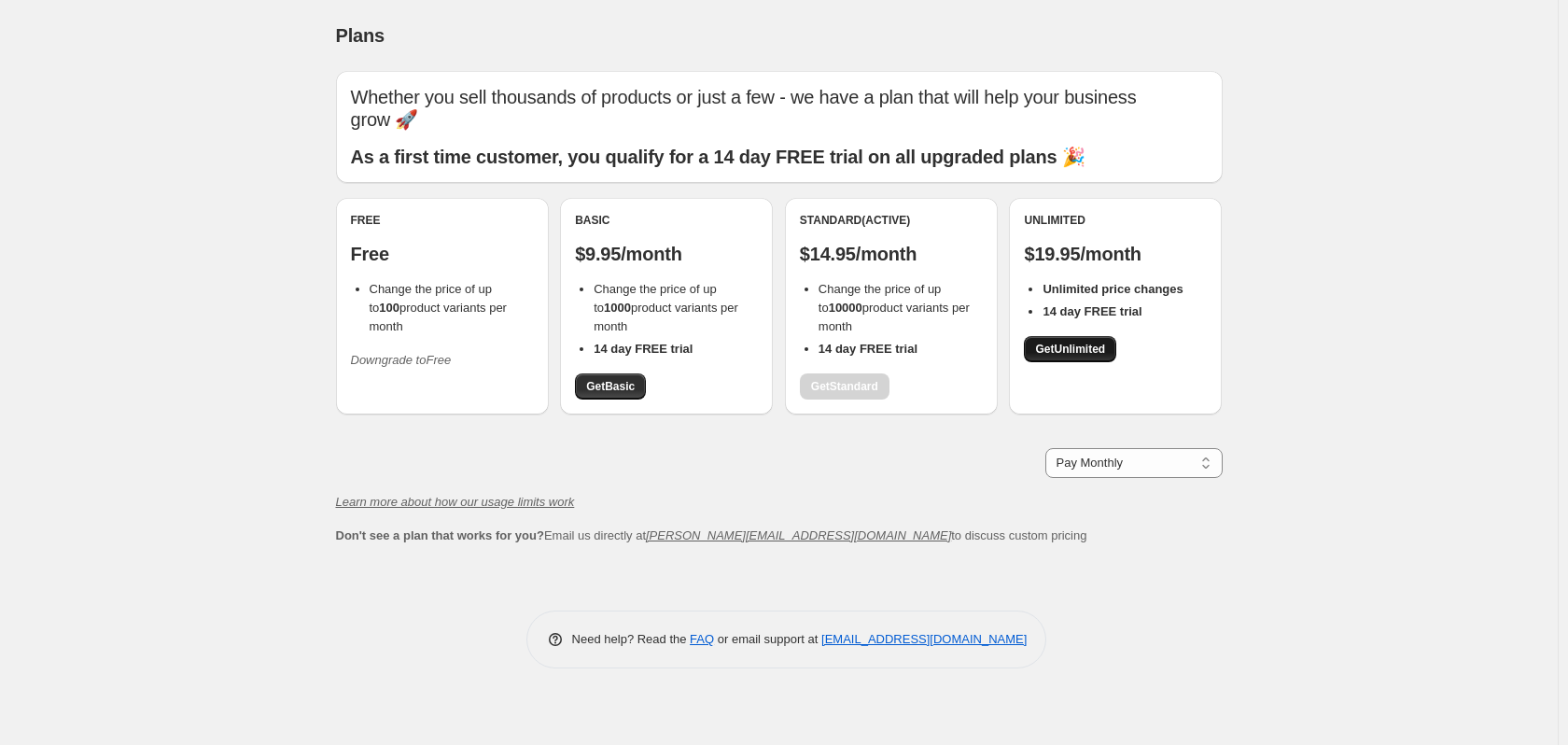
click at [1090, 360] on link "Get Unlimited" at bounding box center [1069, 349] width 92 height 26
